Goal: Information Seeking & Learning: Learn about a topic

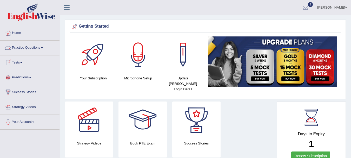
click at [21, 48] on link "Practice Questions" at bounding box center [29, 47] width 59 height 13
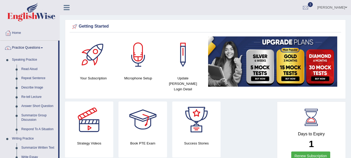
scroll to position [138, 0]
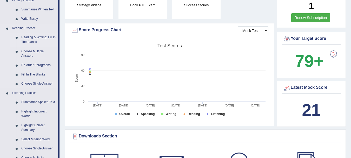
click at [35, 40] on link "Reading & Writing: Fill In The Blanks" at bounding box center [38, 40] width 39 height 14
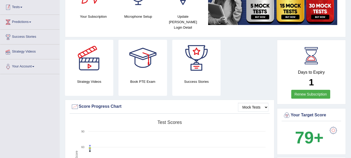
scroll to position [75, 0]
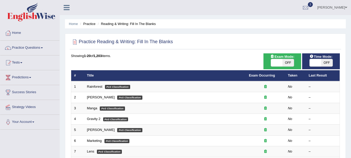
click at [289, 64] on span "OFF" at bounding box center [287, 62] width 11 height 7
checkbox input "true"
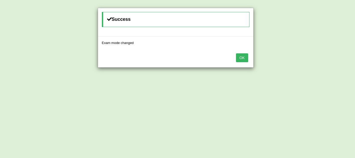
click at [242, 55] on button "OK" at bounding box center [242, 57] width 12 height 9
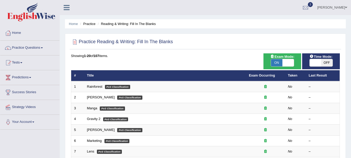
click at [326, 62] on span "OFF" at bounding box center [326, 62] width 11 height 7
checkbox input "true"
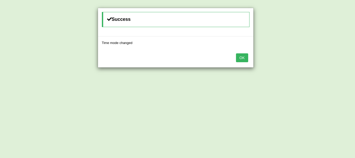
click at [242, 55] on button "OK" at bounding box center [242, 57] width 12 height 9
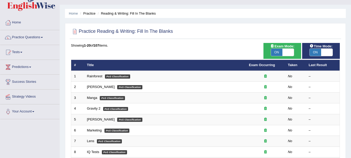
scroll to position [21, 0]
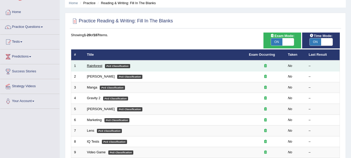
click at [89, 64] on link "Rainforest" at bounding box center [94, 66] width 15 height 4
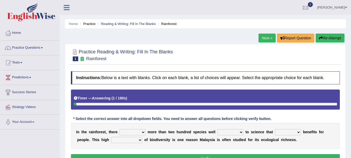
scroll to position [115, 0]
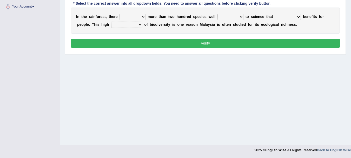
click at [134, 16] on select "have can be has is" at bounding box center [133, 17] width 26 height 6
select select "is"
click at [120, 14] on select "have can be has is" at bounding box center [133, 17] width 26 height 6
click at [236, 17] on select "knowing known knew know" at bounding box center [230, 17] width 26 height 6
select select "known"
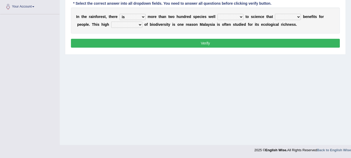
click at [217, 14] on select "knowing known knew know" at bounding box center [230, 17] width 26 height 6
click at [288, 16] on select "contain contained containing contains" at bounding box center [288, 17] width 26 height 6
select select "contain"
click at [275, 14] on select "contain contained containing contains" at bounding box center [288, 17] width 26 height 6
click at [138, 22] on select "condensation conjunction continuity complexity" at bounding box center [126, 25] width 31 height 6
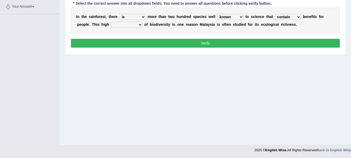
select select "condensation"
click at [111, 22] on select "condensation conjunction continuity complexity" at bounding box center [126, 25] width 31 height 6
click at [136, 44] on button "Verify" at bounding box center [205, 43] width 269 height 9
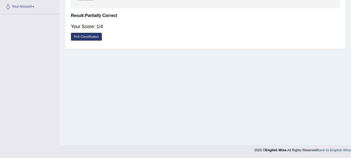
scroll to position [0, 0]
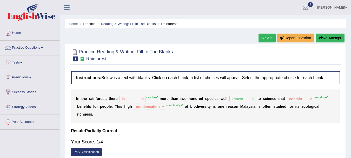
click at [266, 39] on link "Next »" at bounding box center [267, 38] width 17 height 9
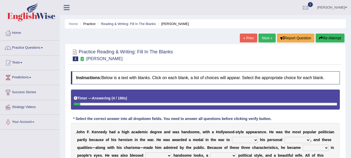
scroll to position [115, 0]
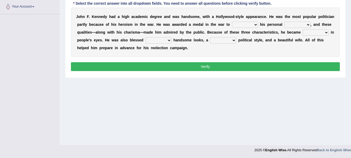
click at [249, 24] on select "prove show evidence upthrow" at bounding box center [245, 25] width 26 height 6
select select "show"
click at [232, 22] on select "prove show evidence upthrow" at bounding box center [245, 25] width 26 height 6
click at [294, 27] on select "passion courage charm liking" at bounding box center [298, 25] width 26 height 6
select select "courage"
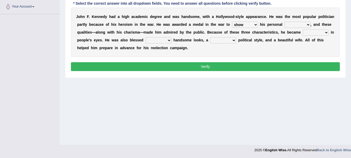
click at [285, 22] on select "passion courage charm liking" at bounding box center [298, 25] width 26 height 6
click at [310, 34] on select "iconic ironic identical impotent" at bounding box center [316, 32] width 26 height 6
select select "ironic"
click at [303, 29] on select "iconic ironic identical impotent" at bounding box center [316, 32] width 26 height 6
click at [164, 40] on select "with in upon to" at bounding box center [159, 40] width 26 height 6
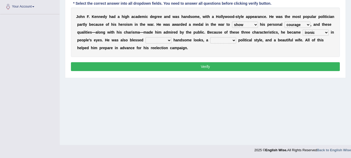
select select "with"
click at [146, 37] on select "with in upon to" at bounding box center [159, 40] width 26 height 6
click at [221, 38] on select "mending mends mended mend" at bounding box center [223, 40] width 26 height 6
select select "mended"
click at [210, 37] on select "mending mends mended mend" at bounding box center [223, 40] width 26 height 6
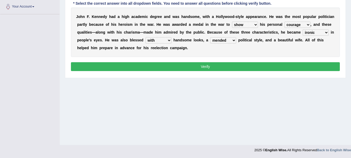
click at [226, 65] on button "Verify" at bounding box center [205, 66] width 269 height 9
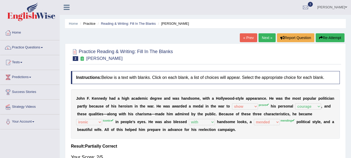
scroll to position [0, 0]
click at [265, 38] on link "Next »" at bounding box center [267, 38] width 17 height 9
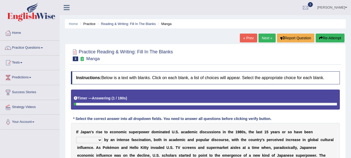
scroll to position [130, 0]
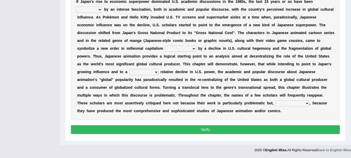
click at [93, 11] on select "marked dedicated made inspired" at bounding box center [89, 9] width 26 height 6
select select "marked"
click at [76, 6] on select "marked dedicated made inspired" at bounding box center [89, 9] width 26 height 6
click at [174, 49] on select "pocessed characterized opposed tangled" at bounding box center [180, 48] width 31 height 6
select select "characterized"
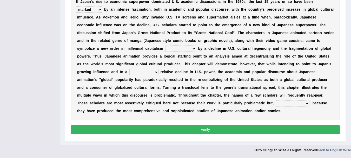
click at [165, 45] on select "pocessed characterized opposed tangled" at bounding box center [180, 48] width 31 height 6
click at [145, 73] on select "concomitant discrete proportional legitimate" at bounding box center [143, 72] width 29 height 6
select select "discrete"
click at [129, 69] on select "concomitant discrete proportional legitimate" at bounding box center [143, 72] width 29 height 6
click at [282, 101] on select "however on the contrary in addition on the whole" at bounding box center [293, 103] width 34 height 6
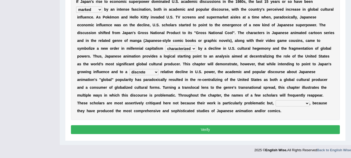
select select "in addition"
click at [276, 100] on select "however on the contrary in addition on the whole" at bounding box center [293, 103] width 34 height 6
click at [287, 131] on button "Verify" at bounding box center [205, 129] width 269 height 9
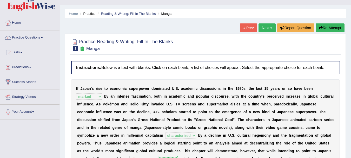
scroll to position [0, 0]
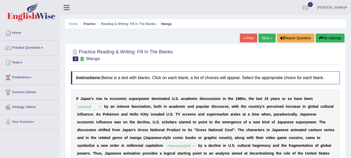
click at [268, 40] on link "Next »" at bounding box center [267, 38] width 17 height 9
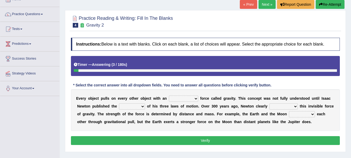
scroll to position [42, 0]
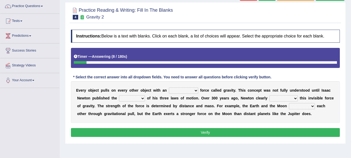
click at [187, 92] on select "invisible unknown unbelievable inconsistent" at bounding box center [183, 90] width 29 height 6
select select "unbelievable"
click at [169, 87] on select "invisible unknown unbelievable inconsistent" at bounding box center [183, 90] width 29 height 6
click at [289, 99] on select "explained undermined overturned realized" at bounding box center [283, 98] width 28 height 6
select select "explained"
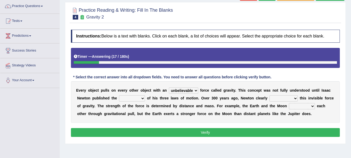
click at [269, 95] on select "explained undermined overturned realized" at bounding box center [283, 98] width 28 height 6
click at [141, 100] on select "concept theory method argument" at bounding box center [132, 98] width 26 height 6
select select "concept"
click at [119, 95] on select "concept theory method argument" at bounding box center [132, 98] width 26 height 6
click at [301, 107] on select "affect spin evade span" at bounding box center [302, 106] width 26 height 6
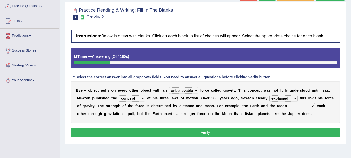
select select "affect"
click at [289, 103] on select "affect spin evade span" at bounding box center [302, 106] width 26 height 6
click at [295, 133] on button "Verify" at bounding box center [205, 132] width 269 height 9
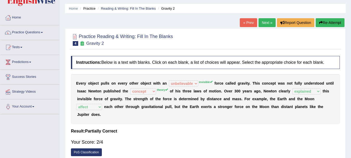
scroll to position [0, 0]
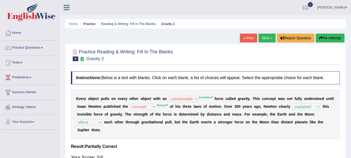
click at [263, 37] on link "Next »" at bounding box center [267, 38] width 17 height 9
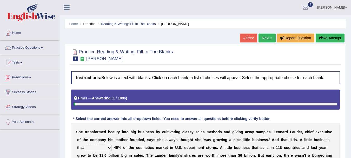
scroll to position [115, 0]
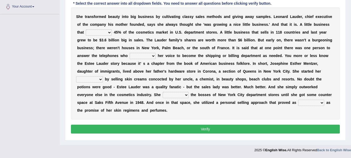
click at [89, 32] on select "has controls makes maintains" at bounding box center [99, 32] width 26 height 6
select select "has"
click at [86, 29] on select "has controls makes maintains" at bounding box center [99, 32] width 26 height 6
click at [136, 56] on select "switched changed raised used" at bounding box center [143, 56] width 26 height 6
select select "switched"
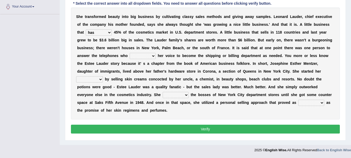
click at [130, 53] on select "switched changed raised used" at bounding box center [143, 56] width 26 height 6
click at [98, 81] on select "job institute companion enterprise" at bounding box center [89, 79] width 27 height 6
select select "job"
click at [76, 76] on select "job institute companion enterprise" at bounding box center [89, 79] width 27 height 6
click at [170, 95] on select "stated bridged stalked heaved" at bounding box center [176, 95] width 26 height 6
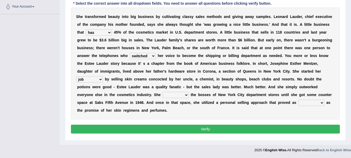
select select "stated"
click at [163, 92] on select "stated bridged stalked heaved" at bounding box center [176, 95] width 26 height 6
click at [169, 128] on button "Verify" at bounding box center [205, 128] width 269 height 9
click at [304, 102] on select "potent ruthless potential expensive" at bounding box center [311, 103] width 26 height 6
select select "potent"
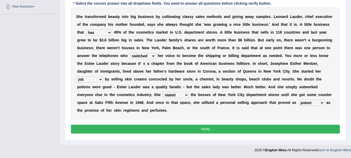
click at [298, 100] on select "potent ruthless potential expensive" at bounding box center [311, 103] width 26 height 6
click at [294, 128] on button "Verify" at bounding box center [205, 128] width 269 height 9
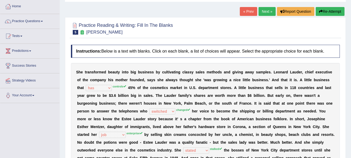
scroll to position [22, 0]
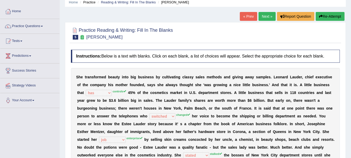
click at [269, 18] on link "Next »" at bounding box center [267, 16] width 17 height 9
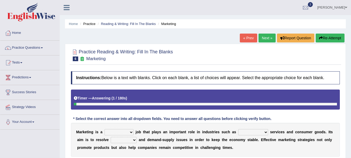
click at [126, 131] on select "professional flexible parochial descriptive" at bounding box center [118, 132] width 29 height 6
select select "professional"
click at [104, 129] on select "professional flexible parochial descriptive" at bounding box center [118, 132] width 29 height 6
click at [254, 130] on select "civil financial conventional foremost" at bounding box center [253, 132] width 30 height 6
select select "civil"
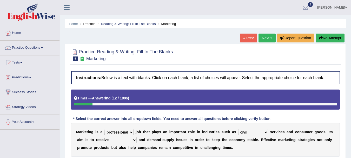
click at [238, 129] on select "civil financial conventional foremost" at bounding box center [253, 132] width 30 height 6
click at [127, 141] on select "imbalance excess symmetry budget" at bounding box center [124, 140] width 26 height 6
select select "budget"
click at [111, 137] on select "imbalance excess symmetry budget" at bounding box center [124, 140] width 26 height 6
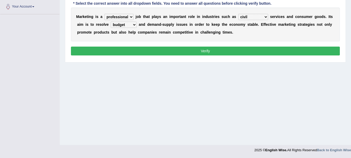
click at [268, 54] on button "Verify" at bounding box center [205, 51] width 269 height 9
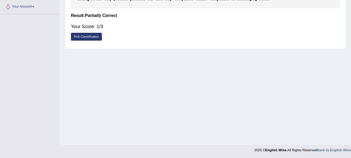
scroll to position [0, 0]
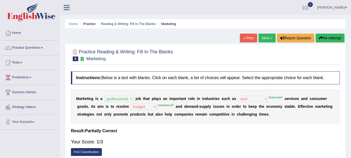
click at [265, 41] on link "Next »" at bounding box center [267, 38] width 17 height 9
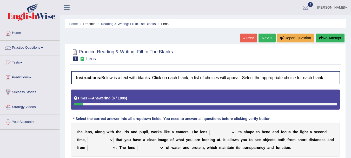
click at [225, 133] on select "adjusts shows selects presents" at bounding box center [222, 132] width 26 height 6
select select "shows"
click at [209, 129] on select "adjusts shows selects presents" at bounding box center [222, 132] width 26 height 6
click at [99, 140] on select "ensures to ensure ensure ensured" at bounding box center [101, 140] width 26 height 6
select select "to ensure"
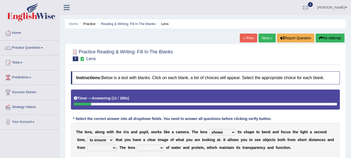
click at [88, 137] on select "ensures to ensure ensure ensured" at bounding box center [101, 140] width 26 height 6
click at [113, 146] on select "far away in between further apart all along" at bounding box center [101, 147] width 29 height 6
select select "far away"
click at [87, 144] on select "far away in between further apart all along" at bounding box center [101, 147] width 29 height 6
click at [159, 146] on select "constitutes comprises composes consists" at bounding box center [150, 147] width 27 height 6
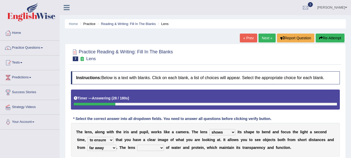
select select "comprises"
click at [137, 144] on select "constitutes comprises composes consists" at bounding box center [150, 147] width 27 height 6
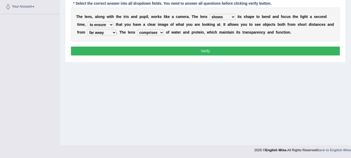
click at [263, 52] on button "Verify" at bounding box center [205, 51] width 269 height 9
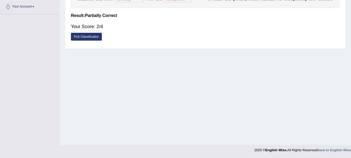
scroll to position [0, 0]
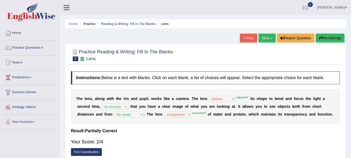
drag, startPoint x: 352, startPoint y: 6, endPoint x: 245, endPoint y: 147, distance: 177.4
click at [245, 147] on div "Your Score: 2/4" at bounding box center [205, 141] width 269 height 12
click at [265, 38] on link "Next »" at bounding box center [267, 38] width 17 height 9
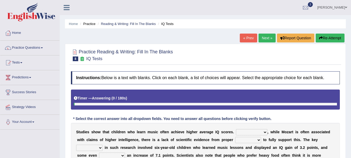
click at [265, 38] on link "Next »" at bounding box center [267, 38] width 17 height 9
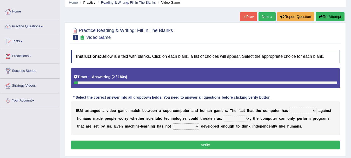
click at [312, 111] on select "competed fought acted challenged" at bounding box center [303, 111] width 27 height 6
select select "challenged"
click at [290, 108] on select "competed fought acted challenged" at bounding box center [303, 111] width 27 height 6
click at [241, 117] on select "Moreover However Thus So" at bounding box center [237, 118] width 26 height 6
select select "However"
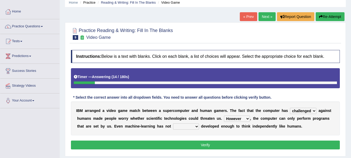
click at [224, 115] on select "Moreover However Thus So" at bounding box center [237, 118] width 26 height 6
click at [189, 125] on select "yet still only just" at bounding box center [186, 126] width 26 height 6
select select "only"
click at [173, 123] on select "yet still only just" at bounding box center [186, 126] width 26 height 6
click at [179, 146] on button "Verify" at bounding box center [205, 144] width 269 height 9
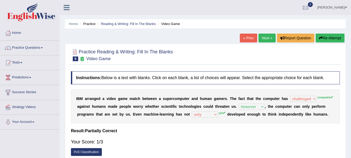
click at [264, 38] on link "Next »" at bounding box center [267, 38] width 17 height 9
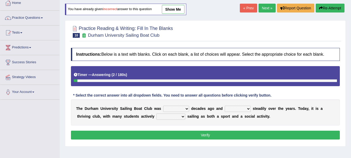
scroll to position [31, 0]
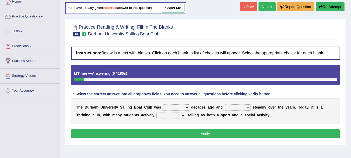
click at [176, 107] on select "found fund founded find" at bounding box center [176, 107] width 26 height 6
select select "founded"
click at [163, 104] on select "found fund founded find" at bounding box center [176, 107] width 26 height 6
click at [242, 107] on select "grow growing has grown grown" at bounding box center [238, 107] width 26 height 6
select select "growing"
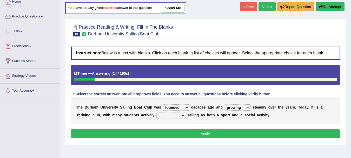
click at [225, 104] on select "grow growing has grown grown" at bounding box center [238, 107] width 26 height 6
click at [162, 116] on select "enjoy enjoyed are enjoying enjoying" at bounding box center [170, 115] width 29 height 6
select select "enjoyed"
click at [156, 112] on select "enjoy enjoyed are enjoying enjoying" at bounding box center [170, 115] width 29 height 6
click at [168, 132] on button "Verify" at bounding box center [205, 133] width 269 height 9
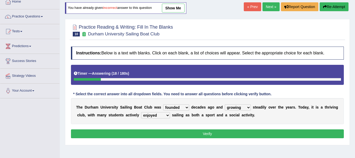
click at [168, 127] on body "Toggle navigation Home Practice Questions Speaking Practice Read Aloud Repeat S…" at bounding box center [177, 48] width 355 height 158
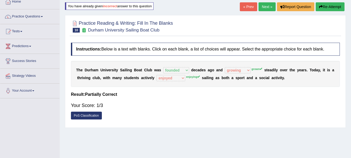
click at [269, 6] on link "Next »" at bounding box center [267, 6] width 17 height 9
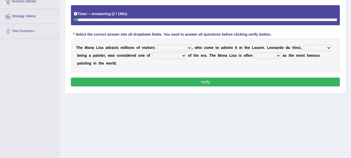
scroll to position [84, 0]
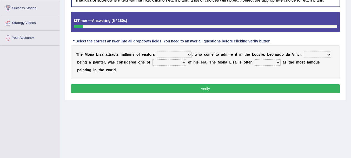
click at [182, 53] on select "around the year the all year all year round per year" at bounding box center [174, 54] width 35 height 6
select select "around the year"
click at [157, 51] on select "around the year the all year all year round per year" at bounding box center [174, 54] width 35 height 6
click at [320, 54] on select "rather than as much as as well as as long as" at bounding box center [317, 54] width 27 height 6
select select "as well as"
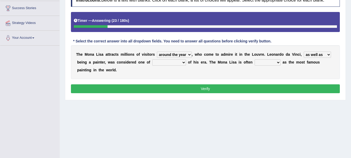
click at [304, 51] on select "rather than as much as as well as as long as" at bounding box center [317, 54] width 27 height 6
click at [181, 62] on select "better artists artist the better artist the best artists" at bounding box center [169, 62] width 34 height 6
select select "the best artists"
click at [152, 59] on select "better artists artist the better artist the best artists" at bounding box center [169, 62] width 34 height 6
click at [262, 64] on select "classified suggested predicted described" at bounding box center [268, 62] width 26 height 6
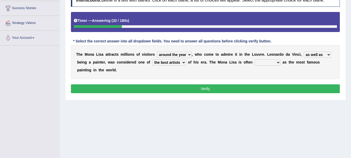
select select "classified"
click at [255, 59] on select "classified suggested predicted described" at bounding box center [268, 62] width 26 height 6
click at [252, 90] on button "Verify" at bounding box center [205, 88] width 269 height 9
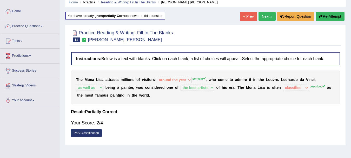
scroll to position [11, 0]
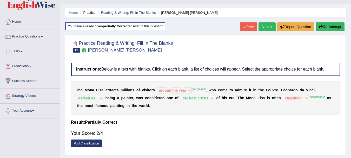
click at [269, 26] on link "Next »" at bounding box center [267, 26] width 17 height 9
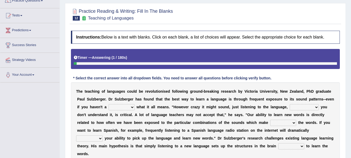
scroll to position [52, 0]
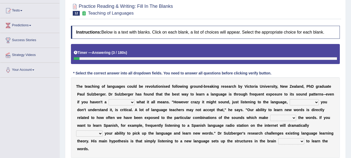
click at [114, 101] on select "dew claw clue due" at bounding box center [122, 102] width 26 height 6
click at [306, 101] on select "but also all together even though if so" at bounding box center [304, 102] width 29 height 6
select select "all together"
click at [290, 99] on select "but also all together even though if so" at bounding box center [304, 102] width 29 height 6
click at [117, 105] on select "dew claw clue due" at bounding box center [122, 102] width 26 height 6
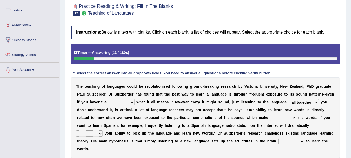
select select "dew"
click at [109, 99] on select "dew claw clue due" at bounding box center [122, 102] width 26 height 6
click at [276, 116] on select "down up of on" at bounding box center [283, 118] width 26 height 6
select select "up"
click at [270, 115] on select "down up of on" at bounding box center [283, 118] width 26 height 6
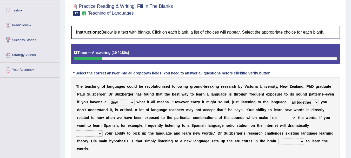
click at [286, 141] on select "requiring required directed to require" at bounding box center [291, 141] width 26 height 6
click at [97, 133] on select "evaluate exaggerate describe boost" at bounding box center [89, 133] width 27 height 6
select select "describe"
click at [76, 130] on select "evaluate exaggerate describe boost" at bounding box center [89, 133] width 27 height 6
click at [286, 140] on select "requiring required directed to require" at bounding box center [291, 141] width 26 height 6
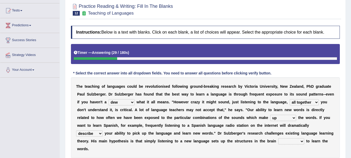
select select "directed"
click at [278, 138] on select "requiring required directed to require" at bounding box center [291, 141] width 26 height 6
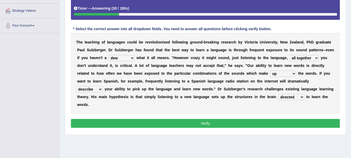
scroll to position [115, 0]
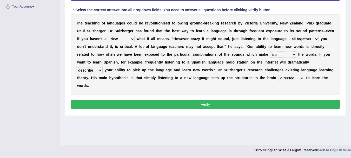
click at [234, 101] on button "Verify" at bounding box center [205, 104] width 269 height 9
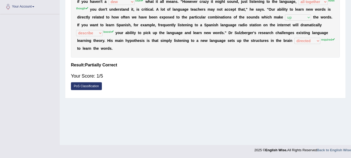
scroll to position [0, 0]
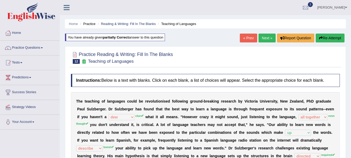
click at [266, 38] on link "Next »" at bounding box center [267, 38] width 17 height 9
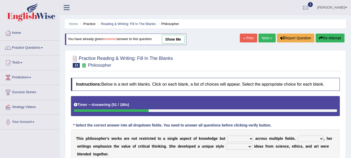
click at [233, 139] on select "constrain contain assemble extend" at bounding box center [240, 138] width 26 height 6
select select "contain"
click at [227, 135] on select "constrain contain assemble extend" at bounding box center [240, 138] width 26 height 6
click at [314, 138] on select "Rather So Moreover Likely" at bounding box center [311, 138] width 26 height 6
select select "Likely"
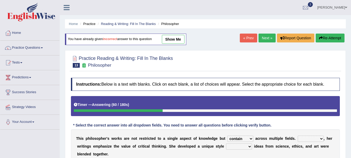
click at [298, 135] on select "Rather So Moreover Likely" at bounding box center [311, 138] width 26 height 6
click at [245, 146] on select "in that that which in which" at bounding box center [239, 146] width 26 height 6
select select "in which"
click at [226, 143] on select "in that that which in which" at bounding box center [239, 146] width 26 height 6
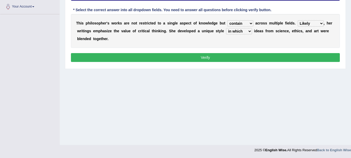
click at [296, 57] on button "Verify" at bounding box center [205, 57] width 269 height 9
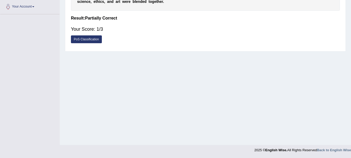
scroll to position [0, 0]
